Goal: Navigation & Orientation: Find specific page/section

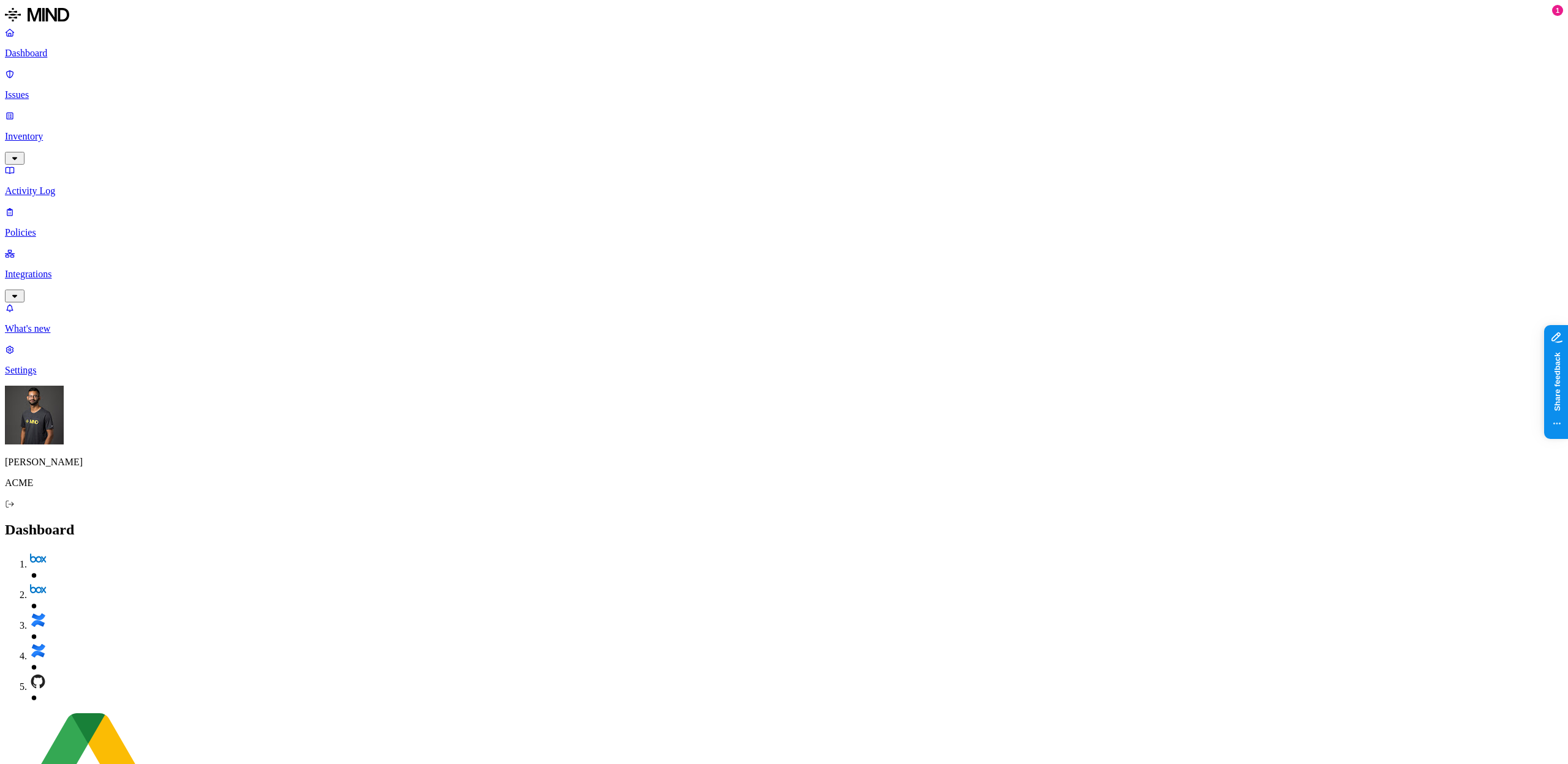
click at [101, 269] on p "Integrations" at bounding box center [784, 275] width 1558 height 11
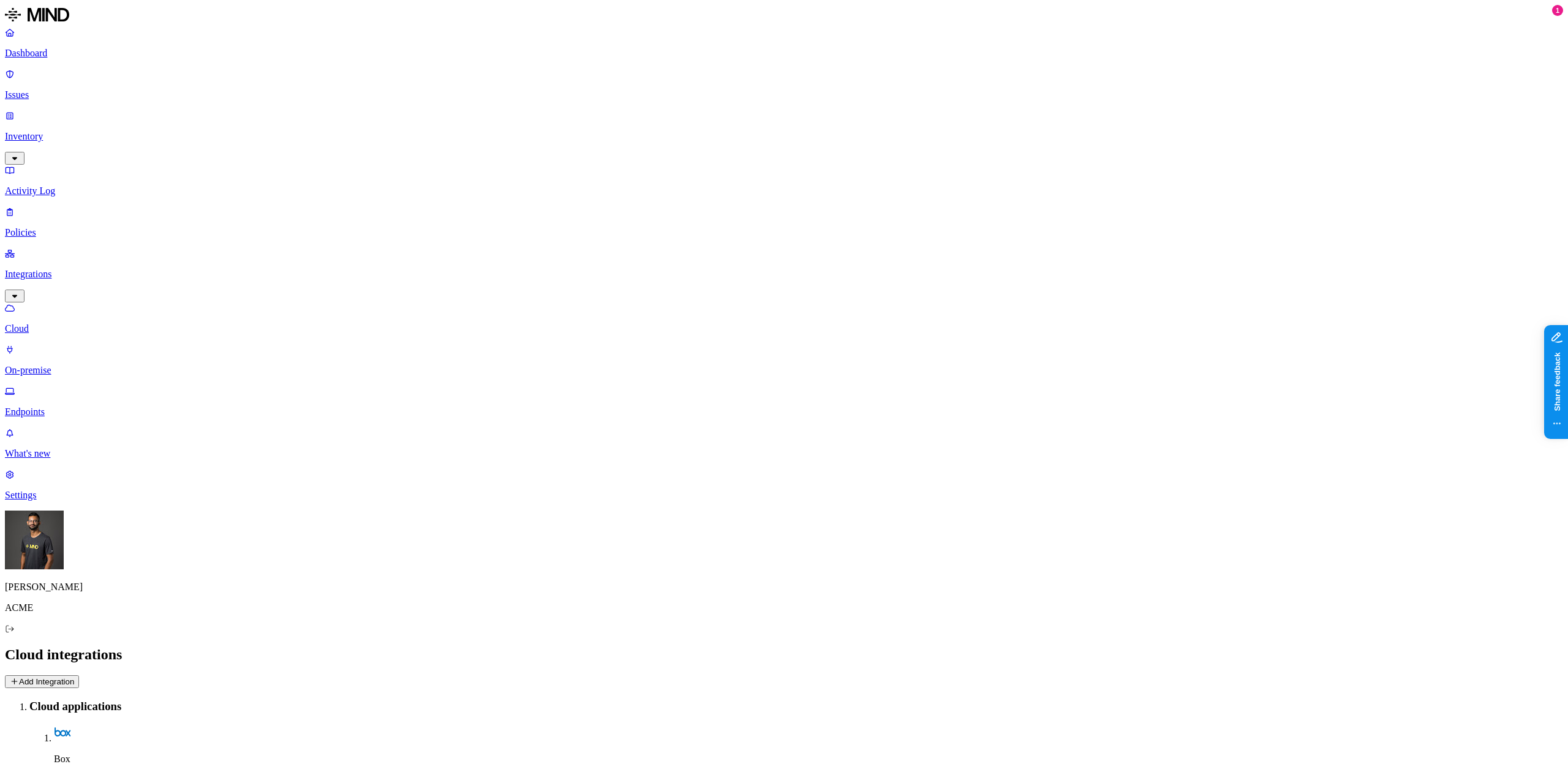
click at [87, 407] on p "Endpoints" at bounding box center [784, 413] width 1558 height 11
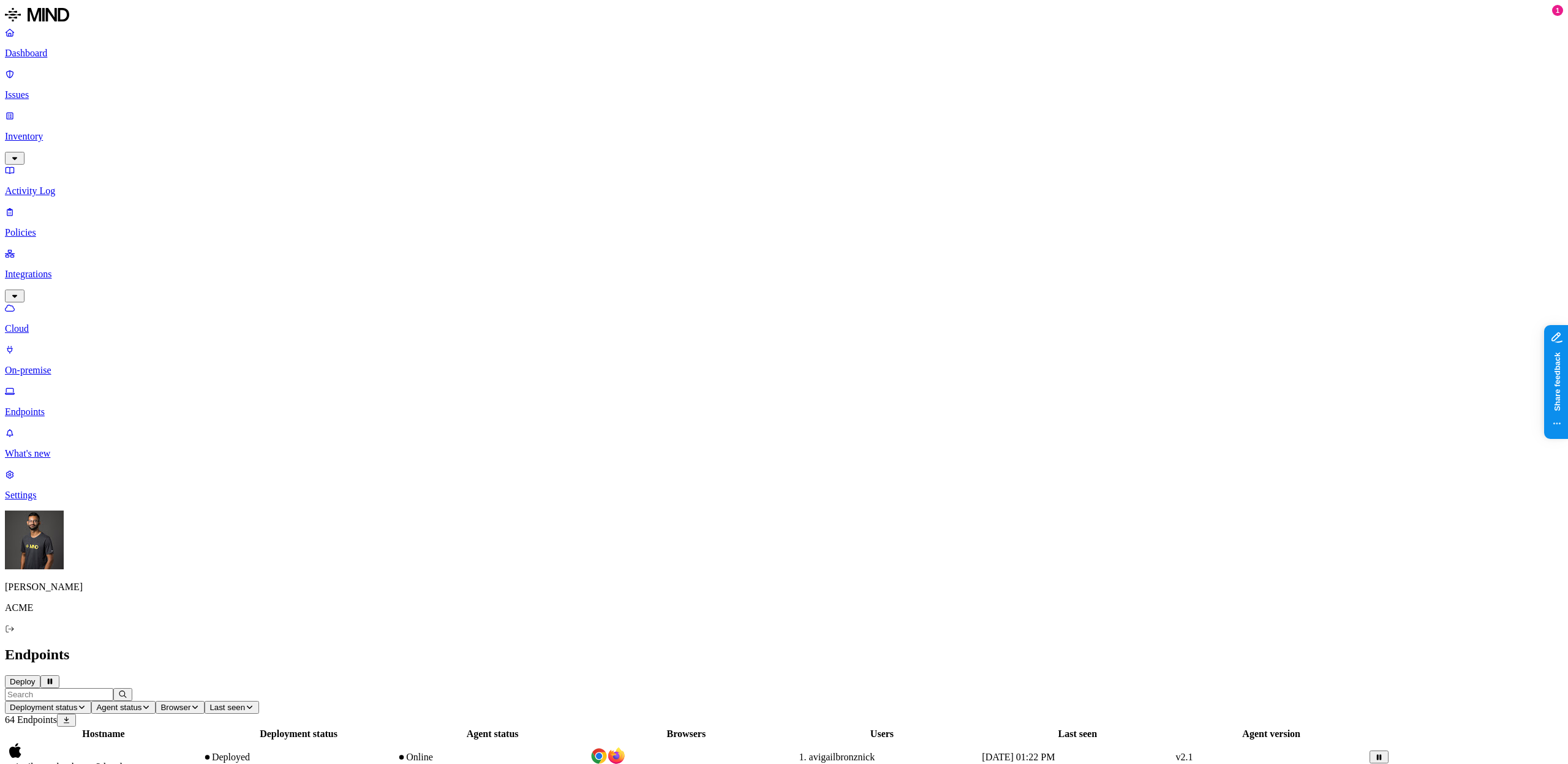
click at [245, 703] on span "Last seen" at bounding box center [228, 707] width 36 height 9
click at [488, 85] on div "Last day" at bounding box center [536, 80] width 119 height 11
click at [75, 713] on button at bounding box center [65, 720] width 19 height 13
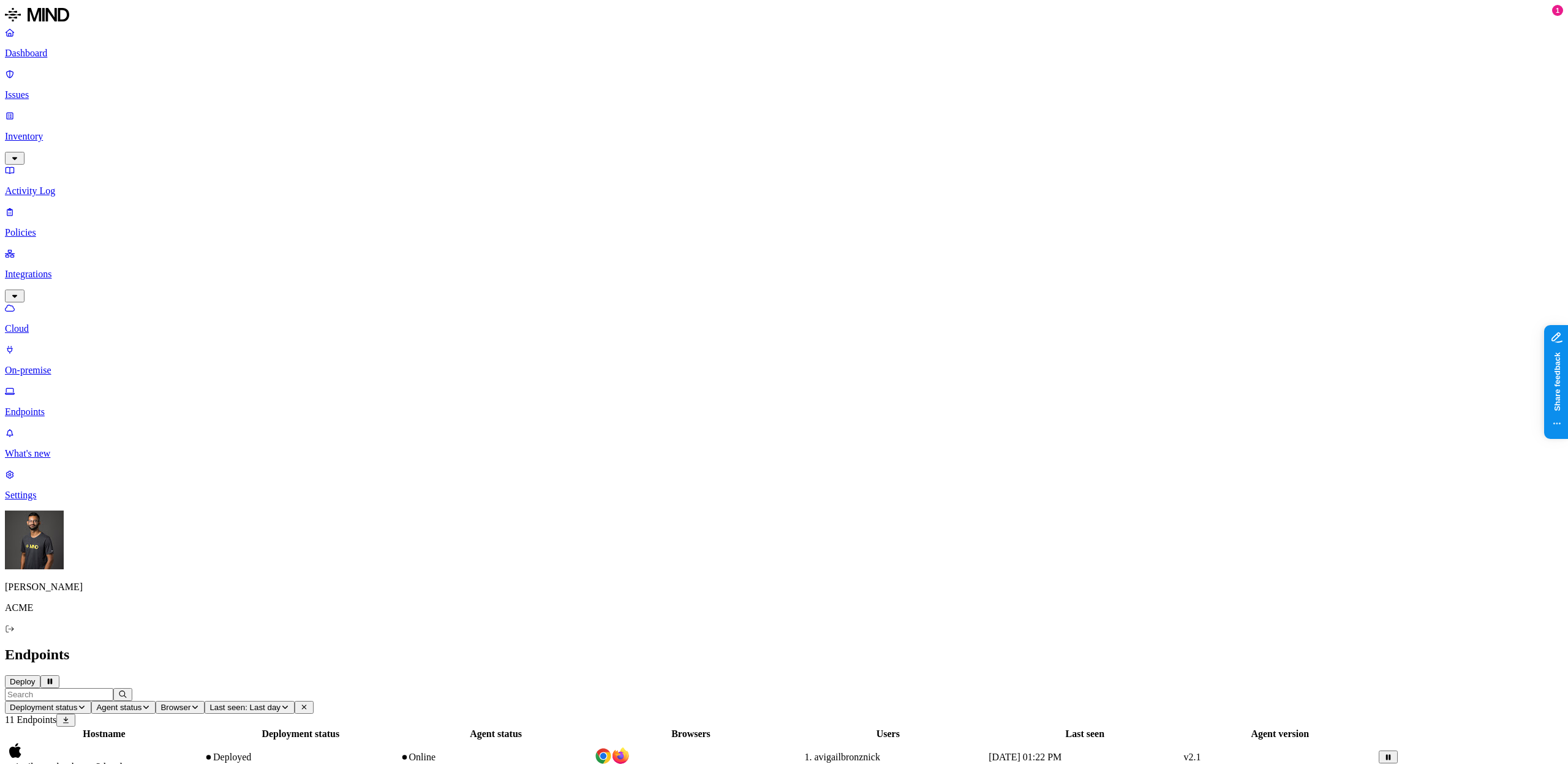
click at [76, 227] on p "Policies" at bounding box center [784, 233] width 1558 height 11
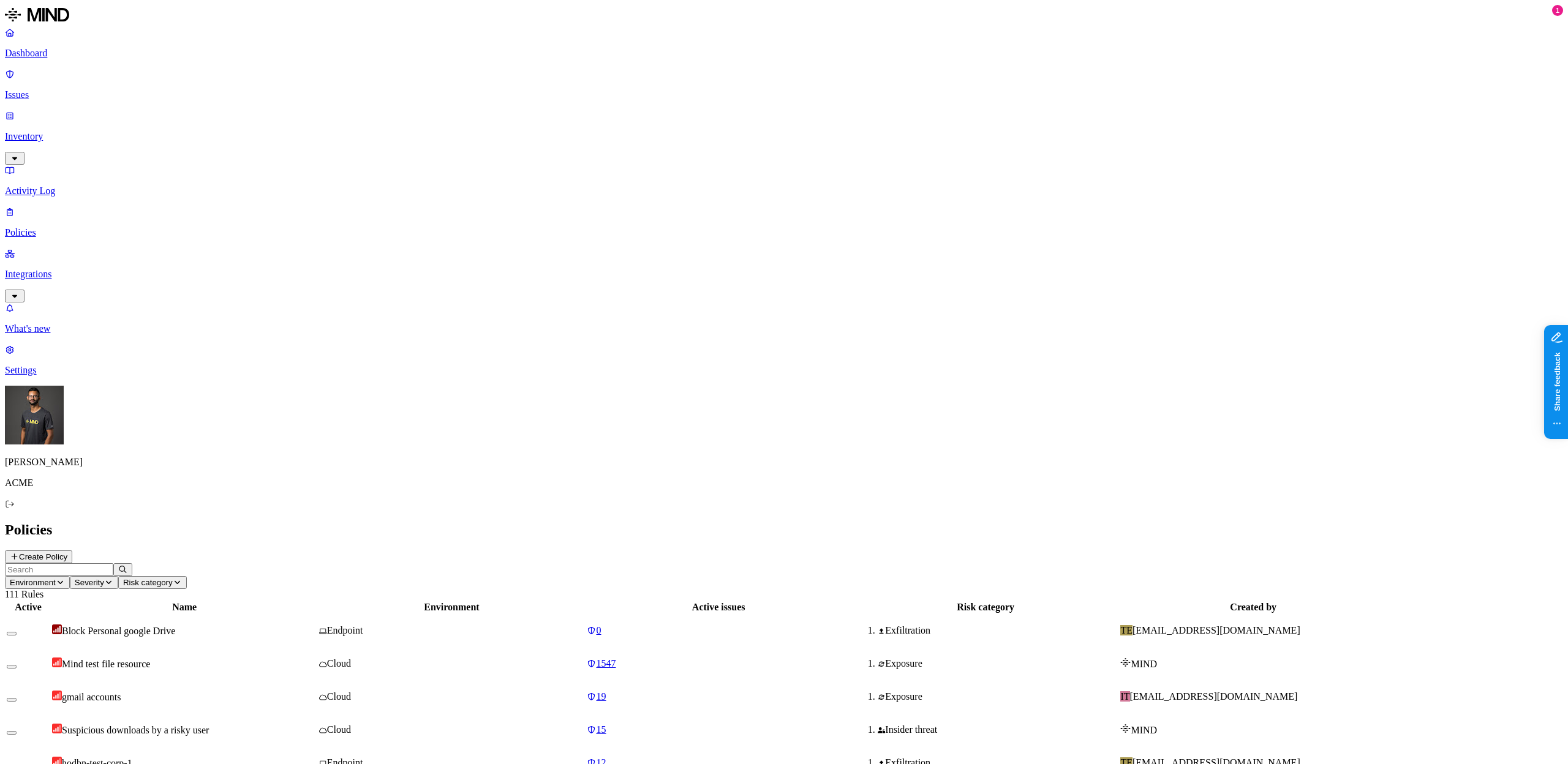
click at [317, 747] on td "hodbn-test-corp-1" at bounding box center [184, 762] width 266 height 32
click at [317, 713] on td "Suspicious downloads by a risky user" at bounding box center [184, 729] width 266 height 32
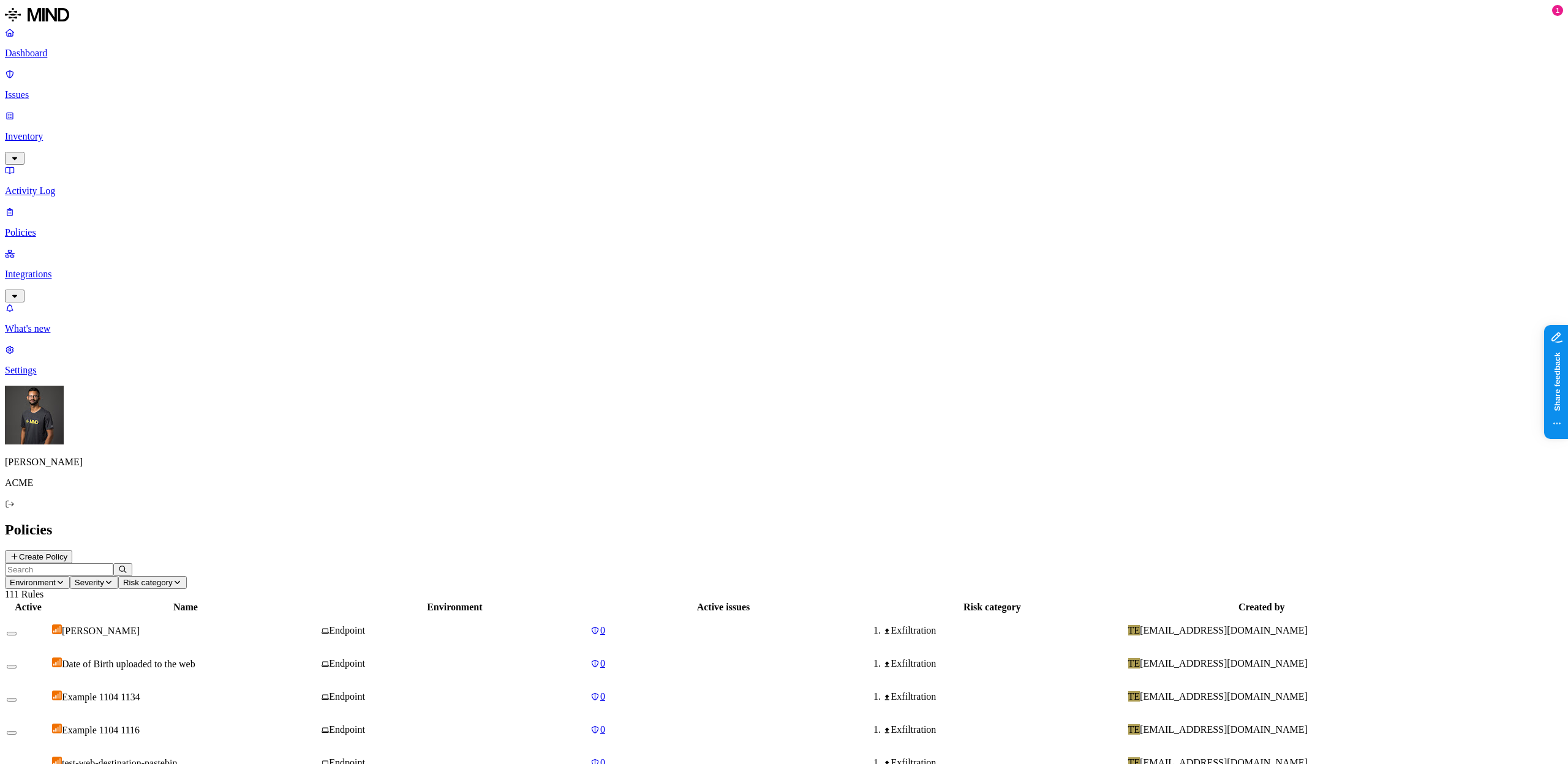
click at [51, 376] on p "Settings" at bounding box center [784, 370] width 1558 height 11
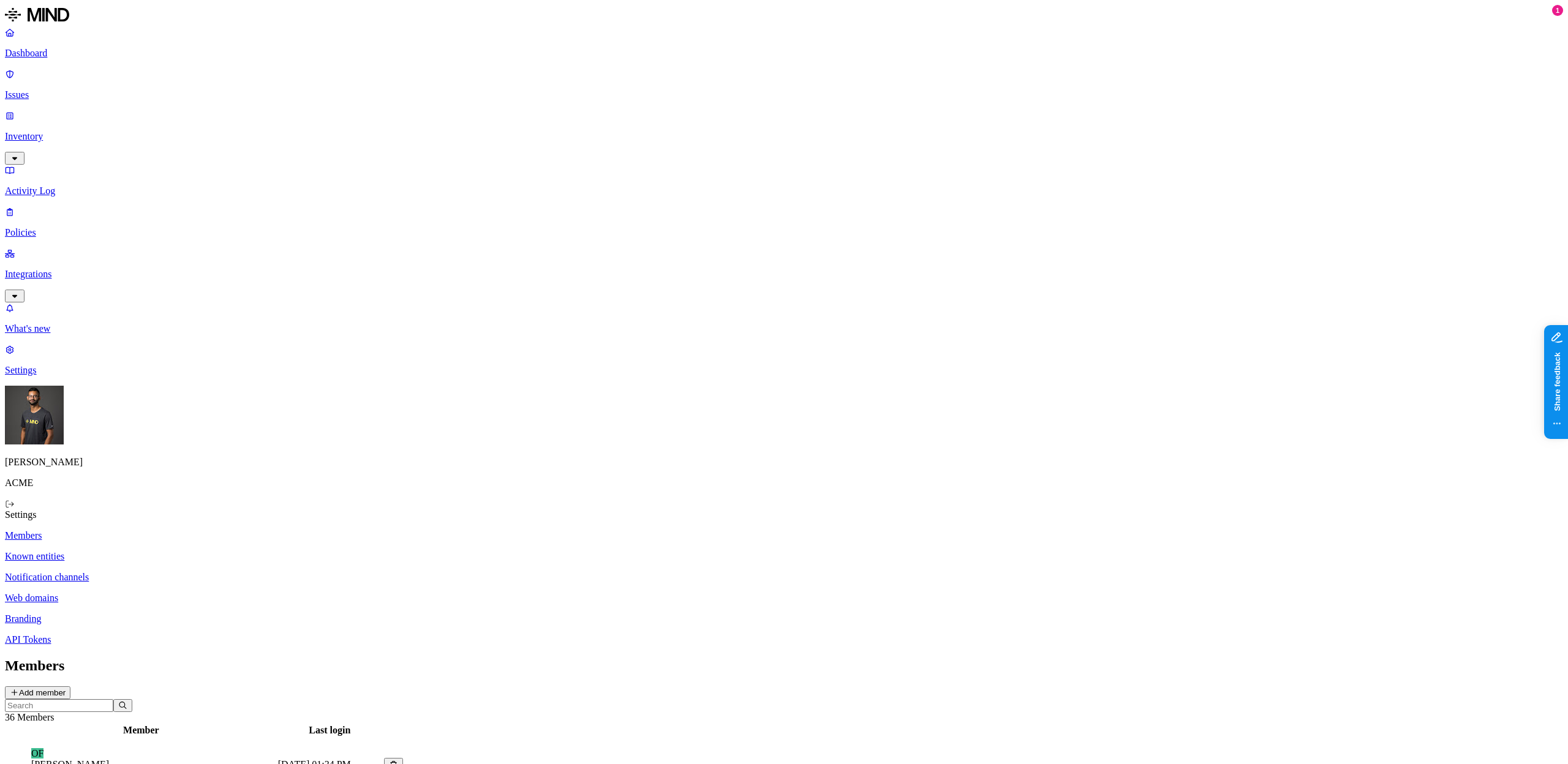
click at [197, 593] on p "Web domains" at bounding box center [784, 598] width 1558 height 11
click at [205, 572] on p "Notification channels" at bounding box center [784, 577] width 1558 height 11
click at [205, 593] on p "Web domains" at bounding box center [784, 598] width 1558 height 11
click at [198, 613] on link "Branding" at bounding box center [784, 619] width 1558 height 11
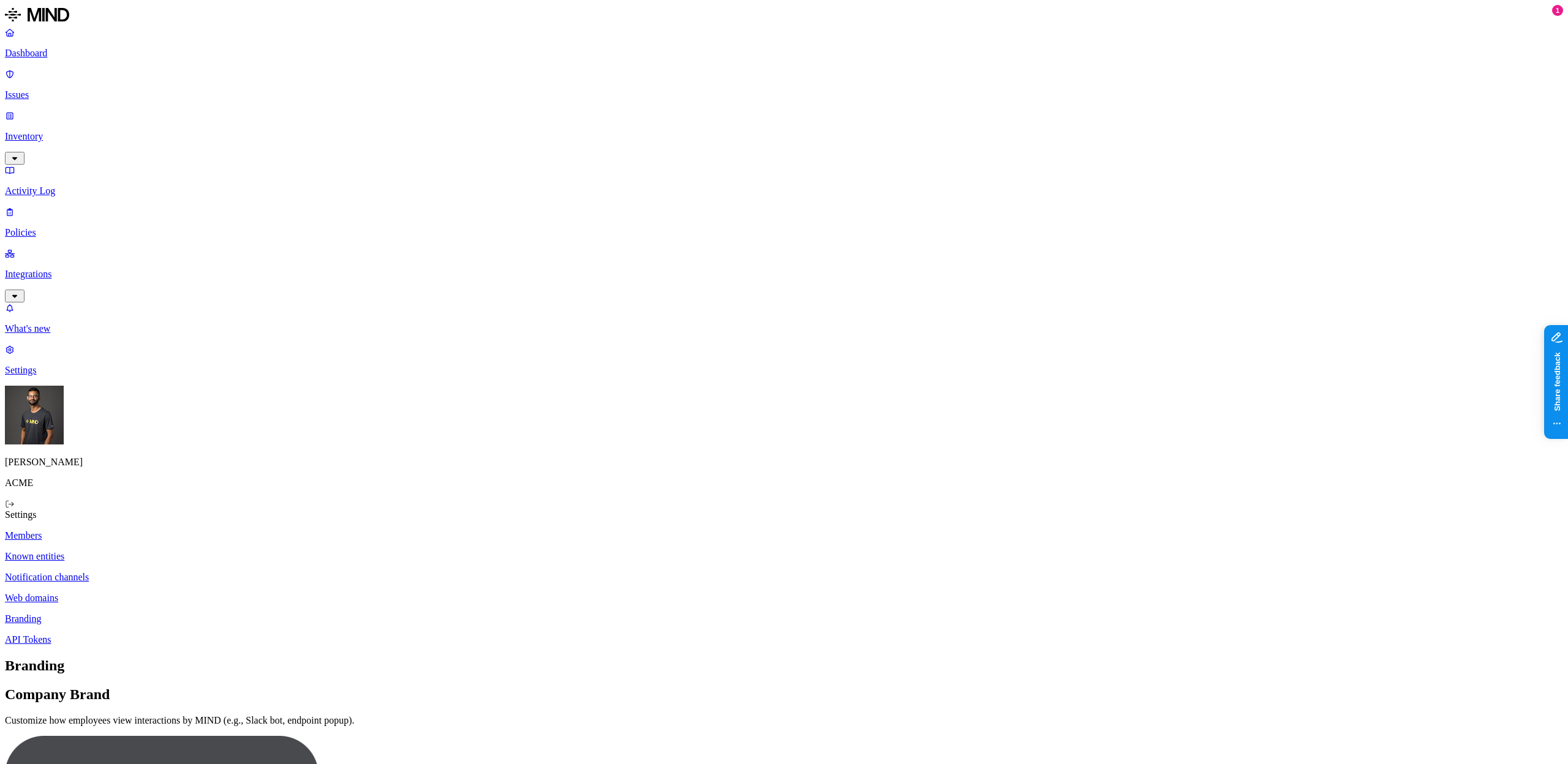
click at [205, 593] on p "Web domains" at bounding box center [784, 598] width 1558 height 11
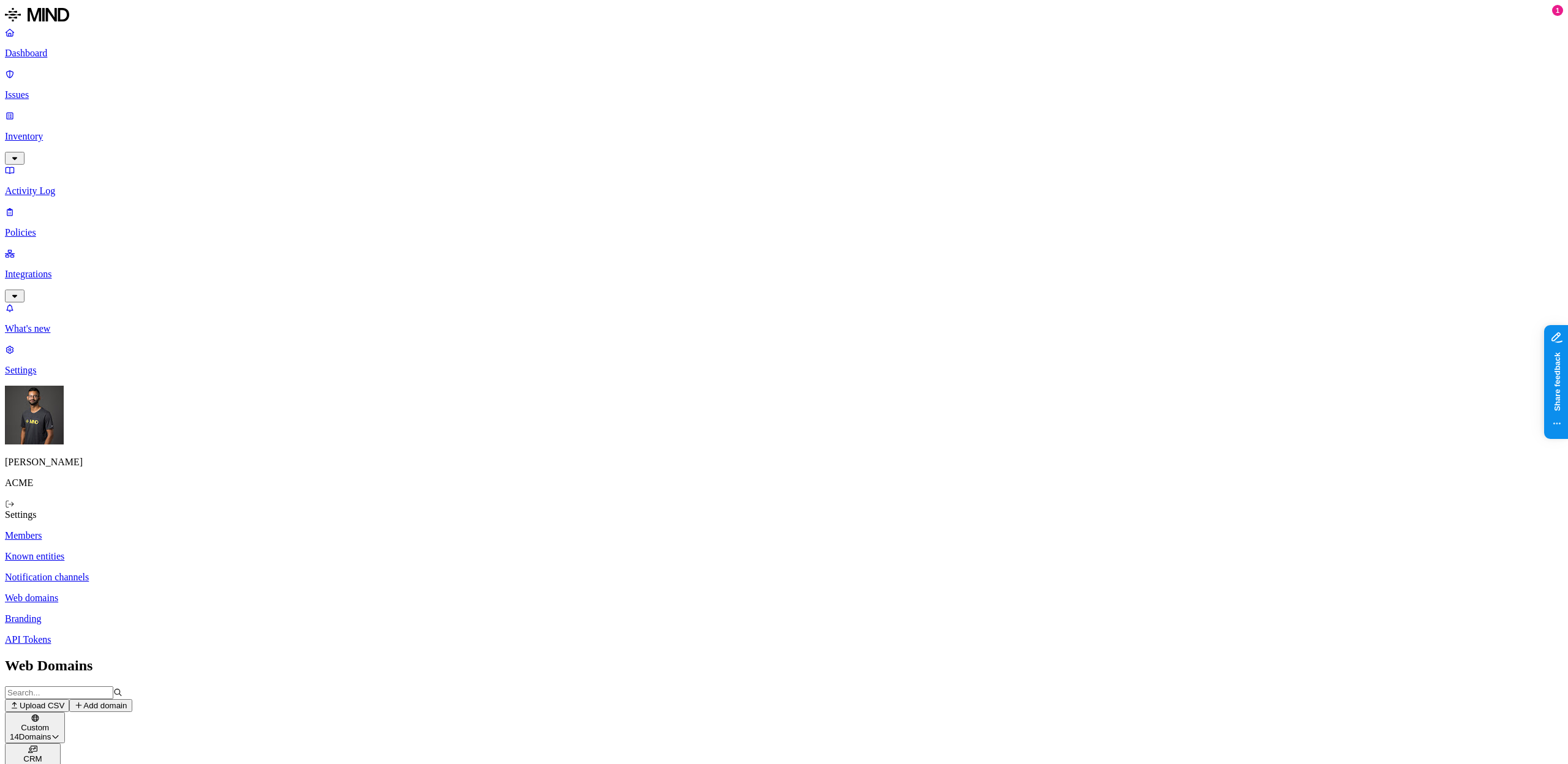
click at [73, 153] on div "Dashboard Issues Inventory Activity Log Policies Integrations" at bounding box center [784, 165] width 1558 height 276
click at [73, 269] on p "Integrations" at bounding box center [784, 275] width 1558 height 11
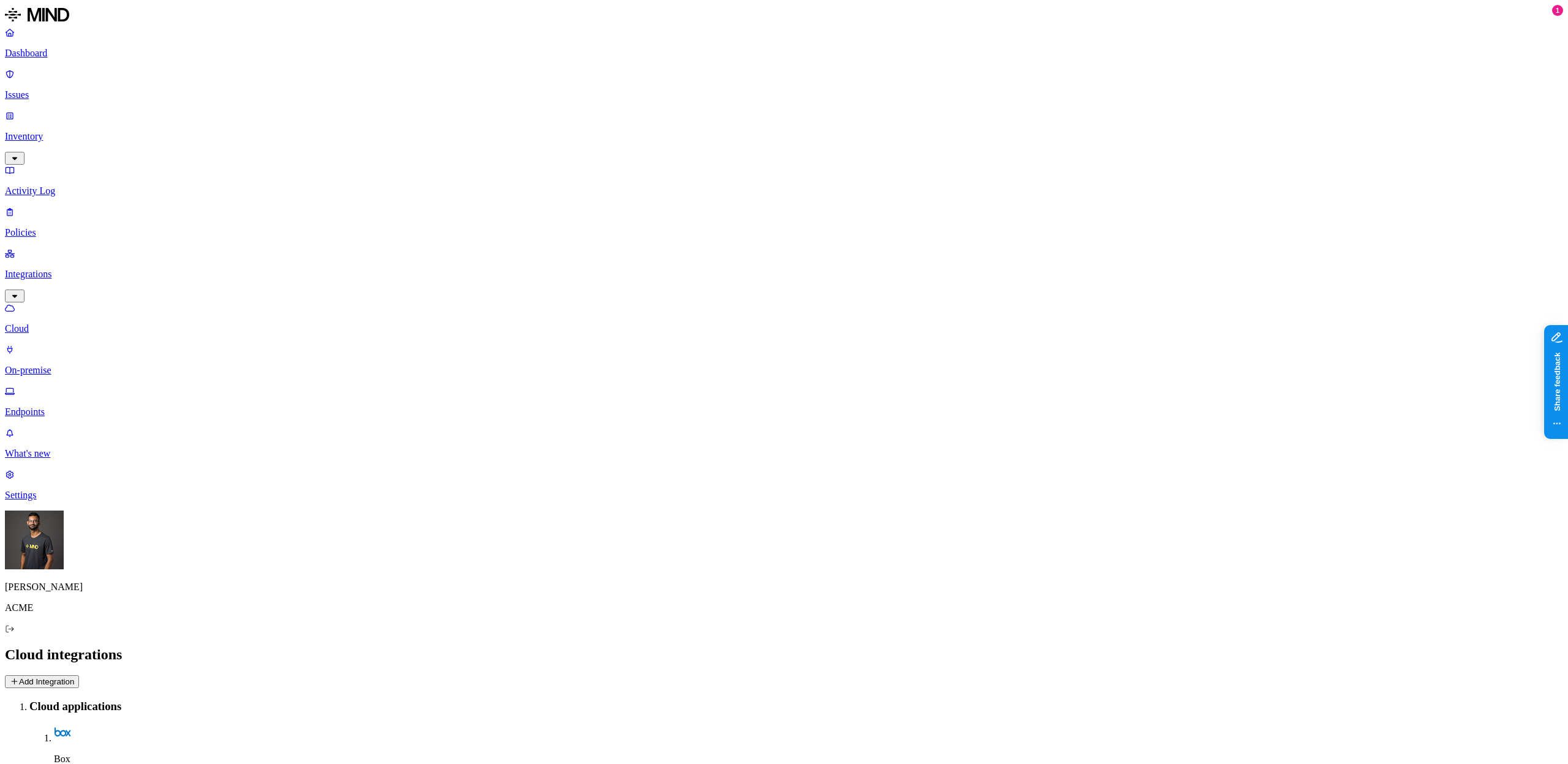
click at [69, 364] on p "On-premise" at bounding box center [784, 370] width 1558 height 11
click at [74, 323] on p "Cloud" at bounding box center [784, 329] width 1558 height 11
click at [70, 364] on p "On-premise" at bounding box center [784, 370] width 1558 height 11
click at [73, 323] on p "Cloud" at bounding box center [784, 329] width 1558 height 11
click at [69, 364] on p "On-premise" at bounding box center [784, 370] width 1558 height 11
